Goal: Information Seeking & Learning: Check status

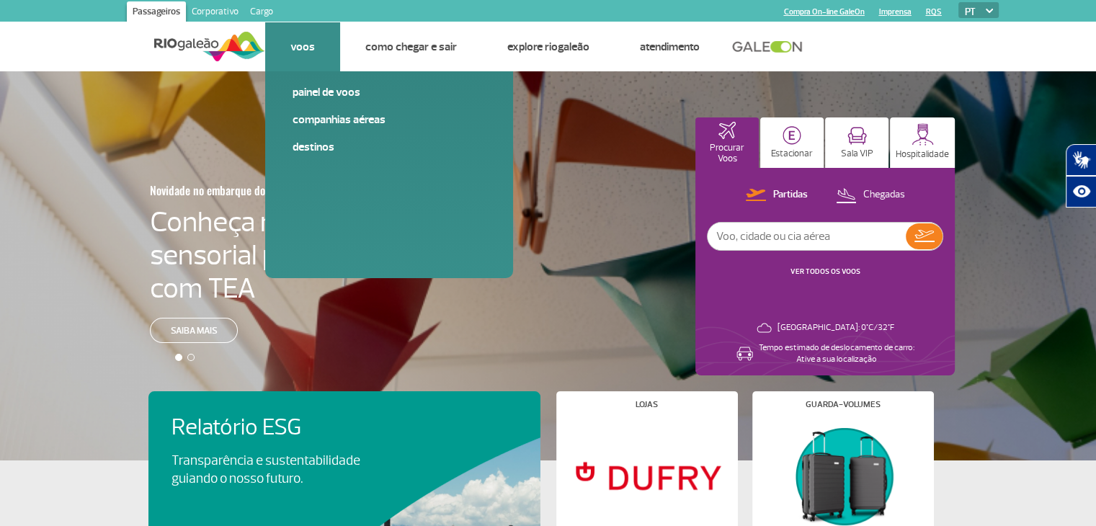
click at [303, 46] on link "Voos" at bounding box center [302, 47] width 24 height 14
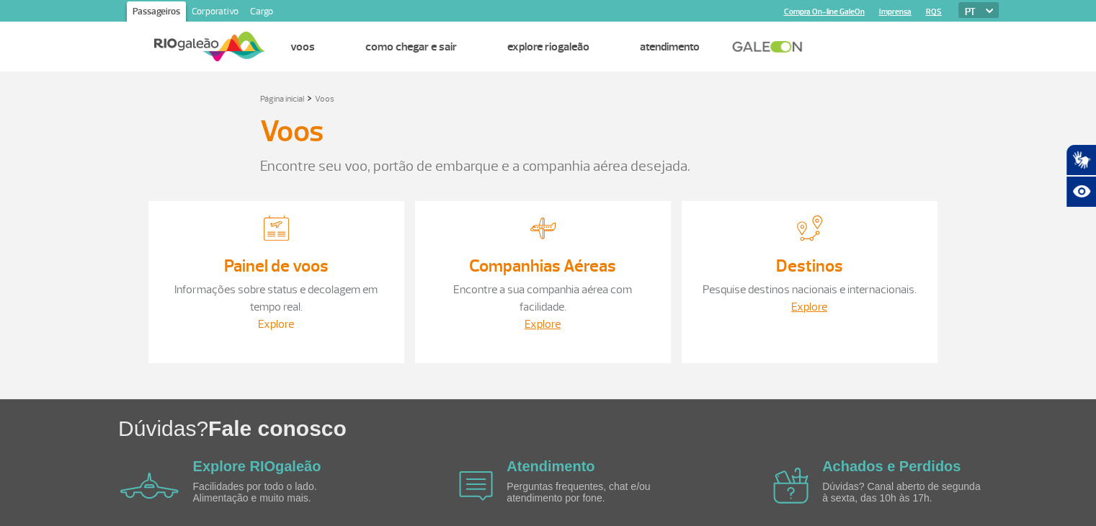
click at [282, 323] on link "Explore" at bounding box center [276, 324] width 36 height 14
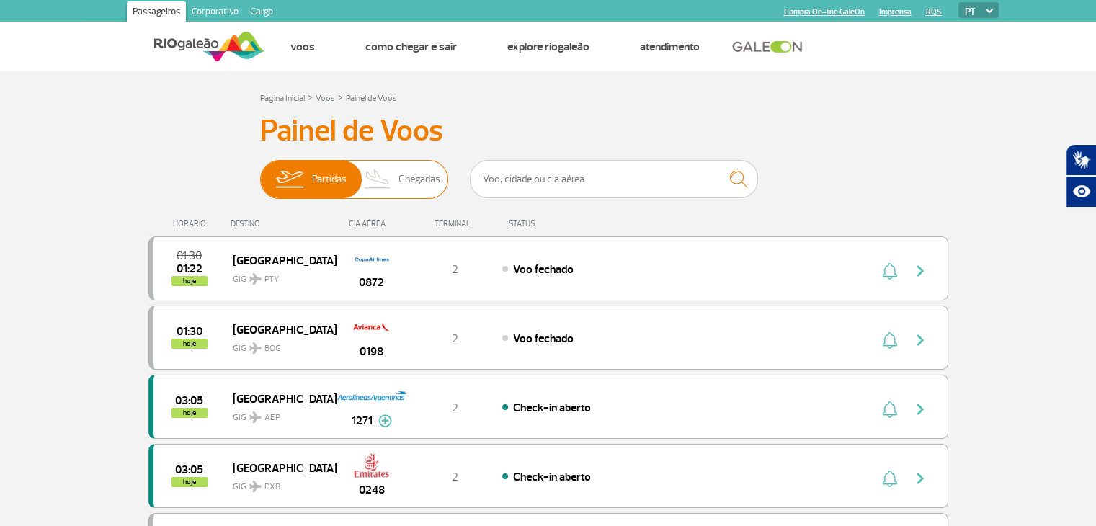
click at [427, 171] on span "Chegadas" at bounding box center [419, 179] width 42 height 37
click at [260, 172] on input "Partidas Chegadas" at bounding box center [260, 172] width 0 height 0
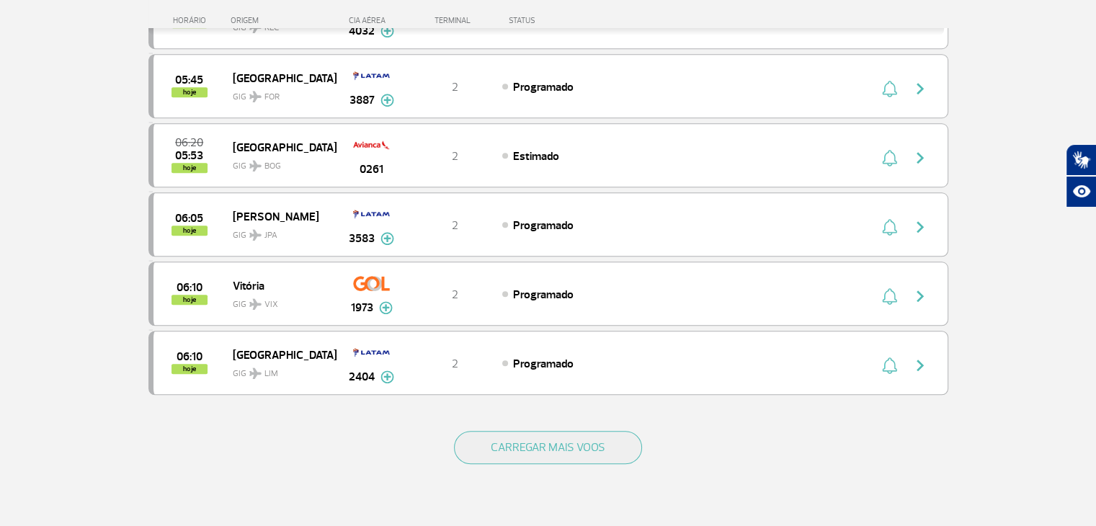
scroll to position [1225, 0]
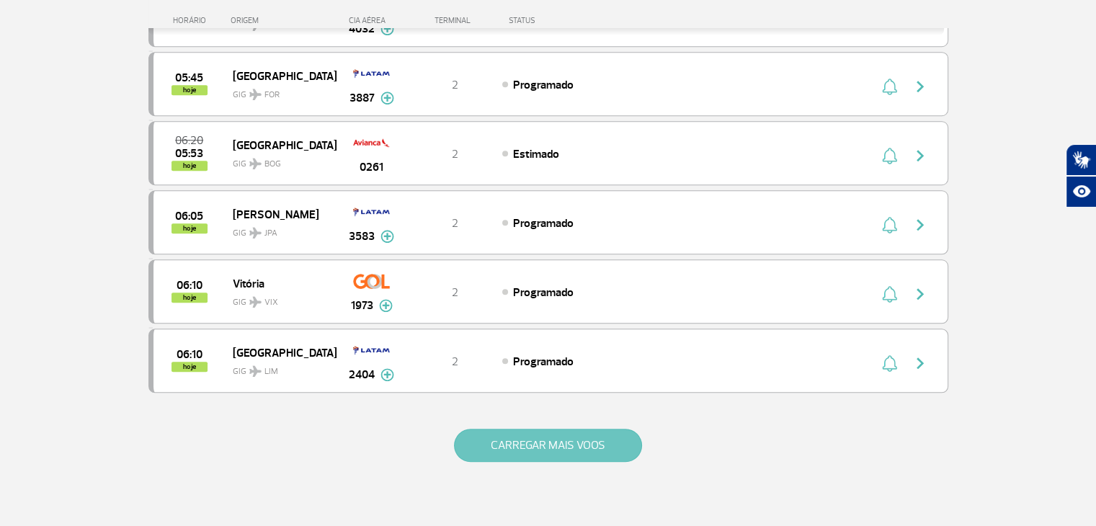
click at [567, 442] on button "CARREGAR MAIS VOOS" at bounding box center [548, 445] width 188 height 33
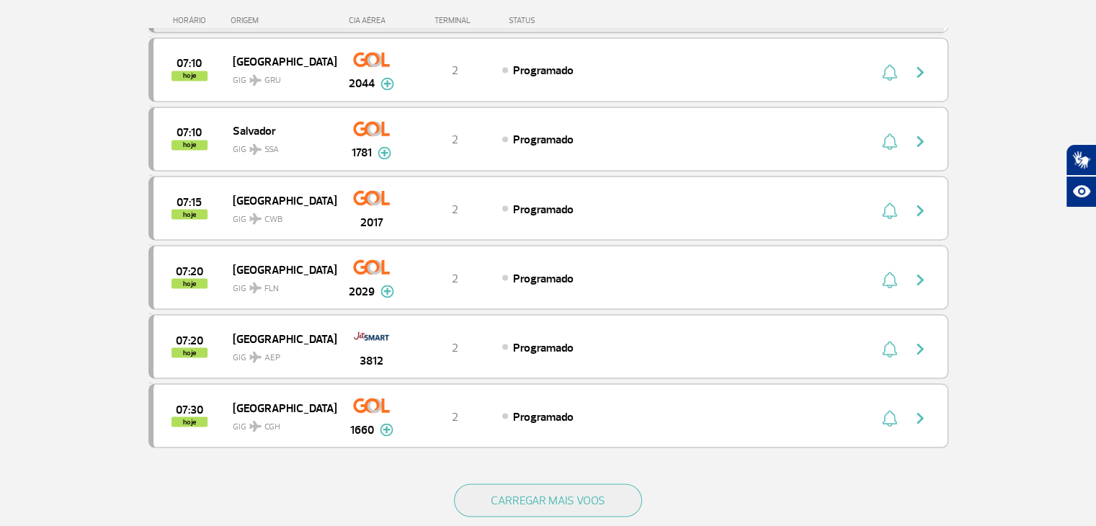
scroll to position [2594, 0]
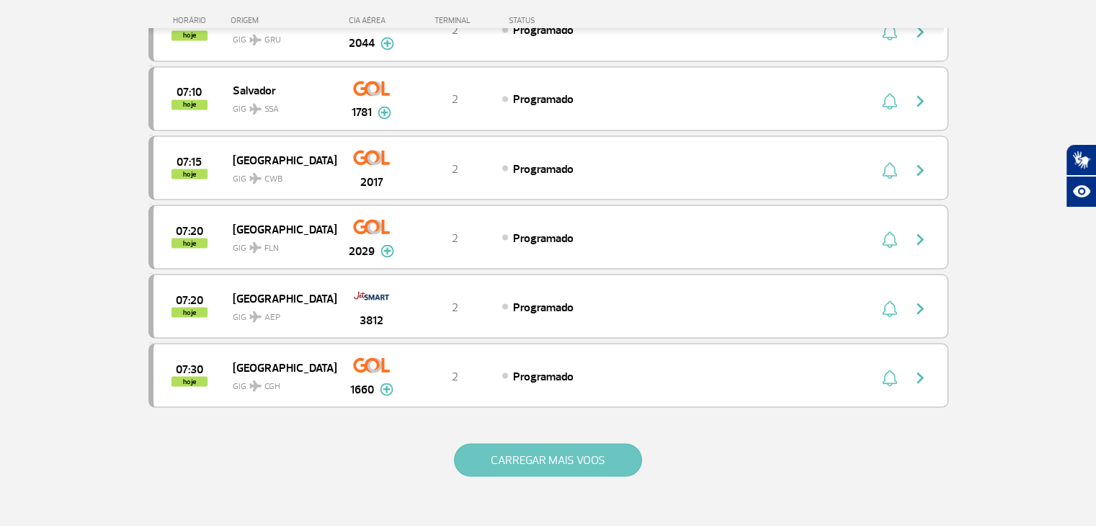
click at [538, 443] on button "CARREGAR MAIS VOOS" at bounding box center [548, 459] width 188 height 33
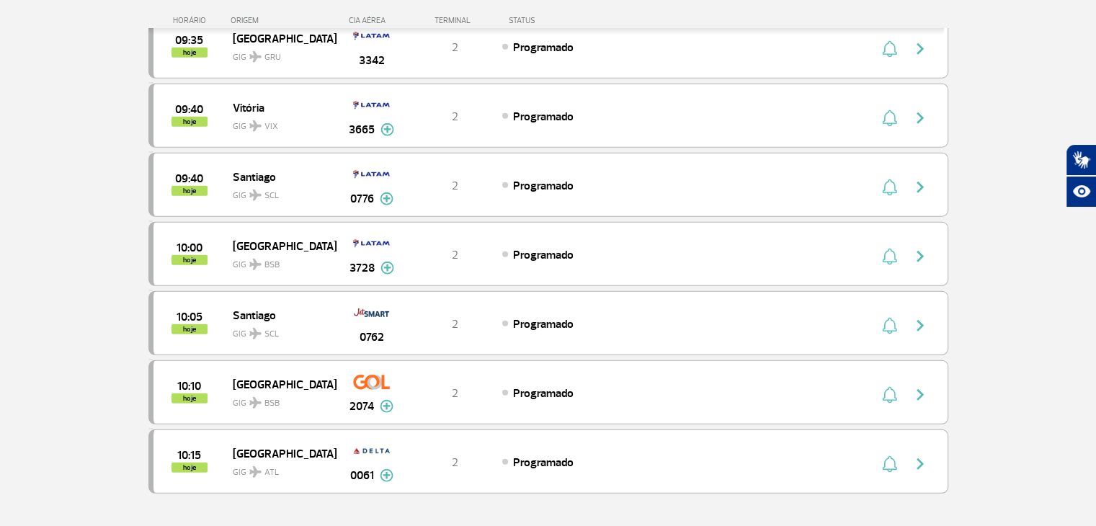
scroll to position [4107, 0]
